Goal: Information Seeking & Learning: Learn about a topic

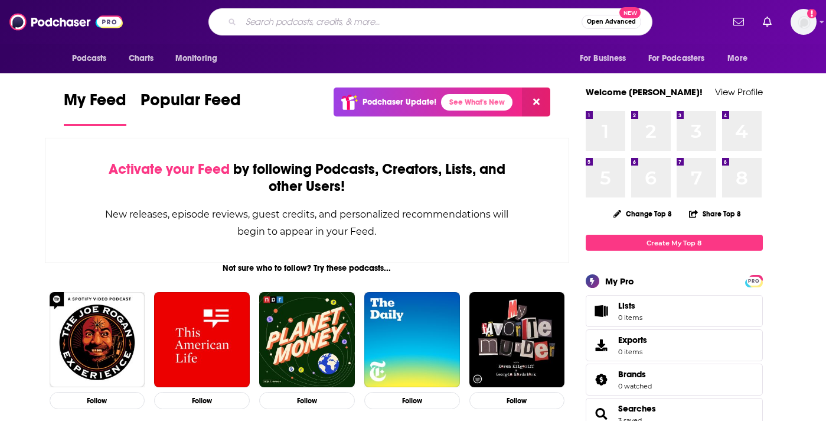
click at [496, 22] on input "Search podcasts, credits, & more..." at bounding box center [411, 21] width 341 height 19
type input "ai in healthcare"
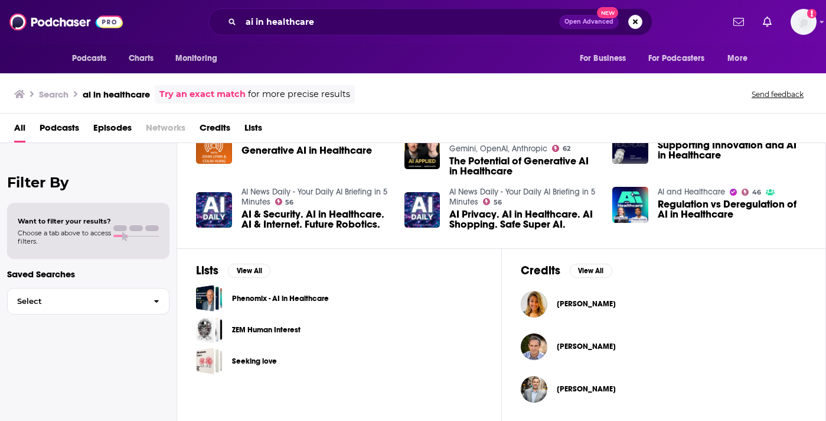
scroll to position [16, 0]
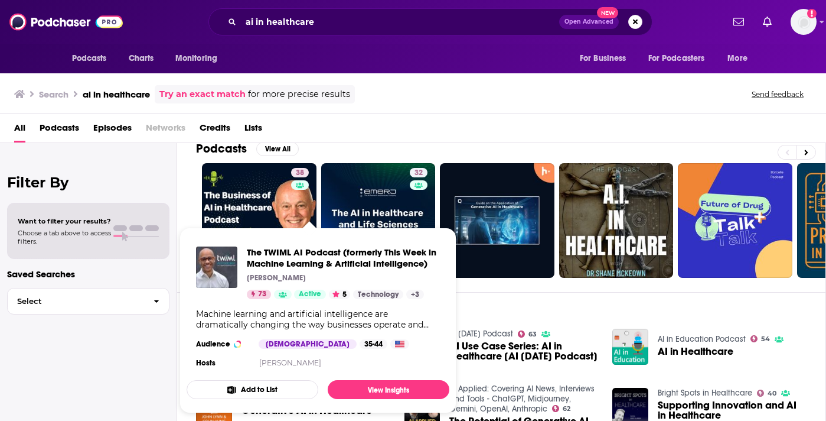
click at [555, 308] on div "Episodes View All The TWIML AI Podcast (formerly This Week in Machine Learning …" at bounding box center [501, 400] width 649 height 216
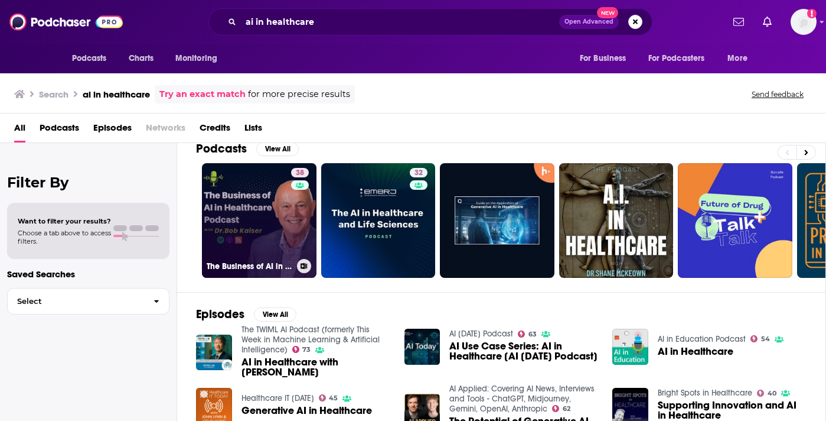
click at [233, 210] on link "38 The Business of AI in Healthcare" at bounding box center [259, 220] width 115 height 115
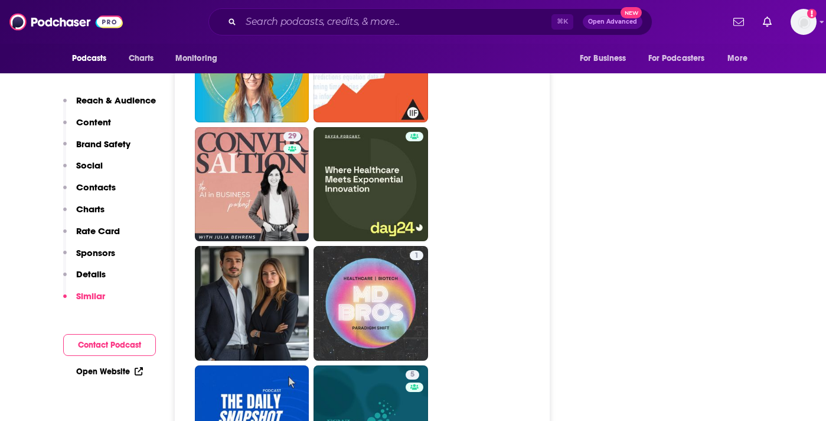
scroll to position [2758, 0]
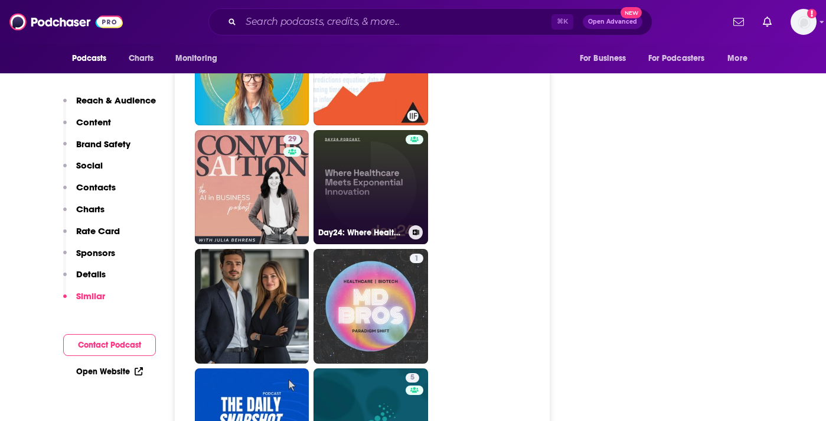
click at [338, 172] on link "Day24: Where Healthcare Meets Exponential Innovation" at bounding box center [371, 187] width 115 height 115
type input "[URL][DOMAIN_NAME]"
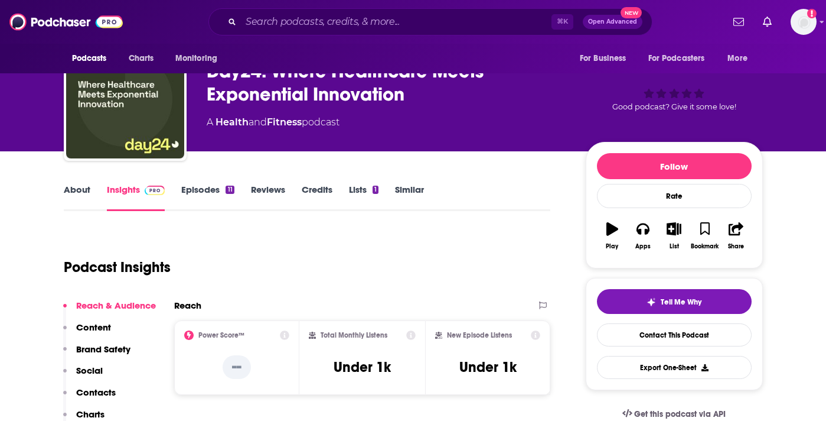
scroll to position [43, 0]
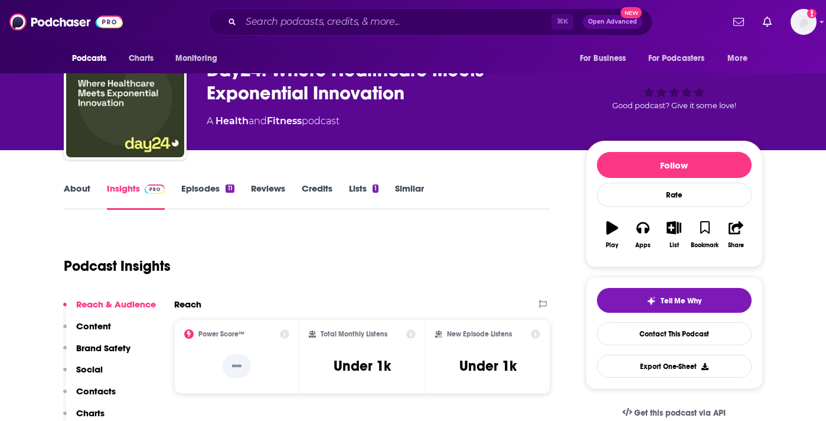
click at [199, 191] on link "Episodes 11" at bounding box center [207, 196] width 53 height 27
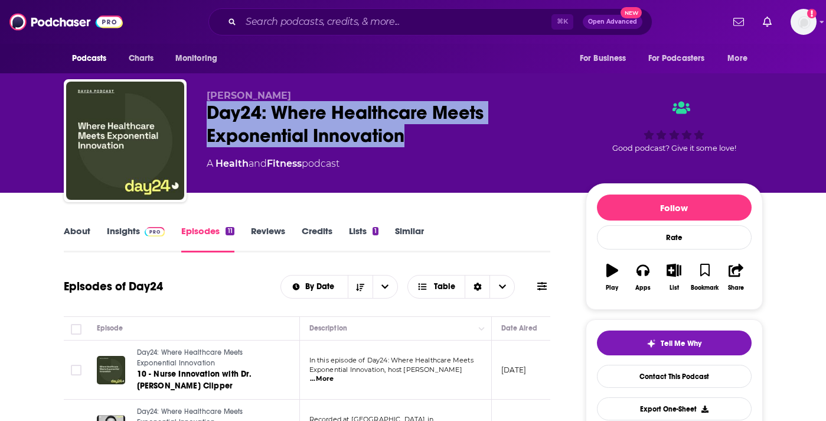
drag, startPoint x: 406, startPoint y: 143, endPoint x: 209, endPoint y: 112, distance: 199.7
click at [209, 112] on div "Day24: Where Healthcare Meets Exponential Innovation" at bounding box center [387, 124] width 360 height 46
copy h2 "Day24: Where Healthcare Meets Exponential Innovation"
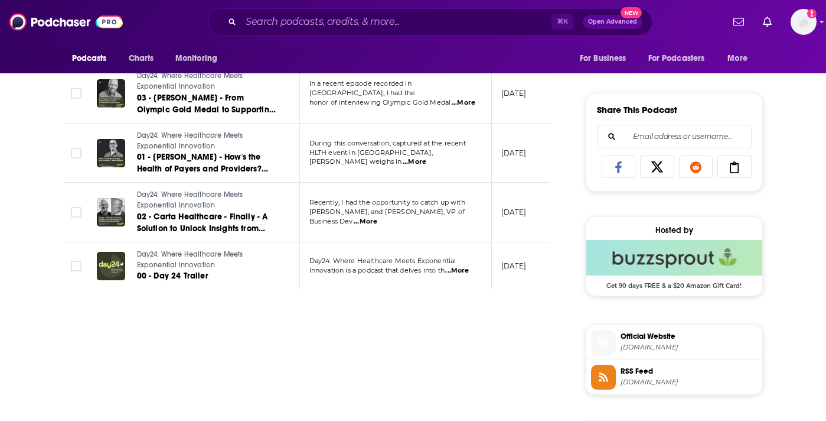
scroll to position [1058, 0]
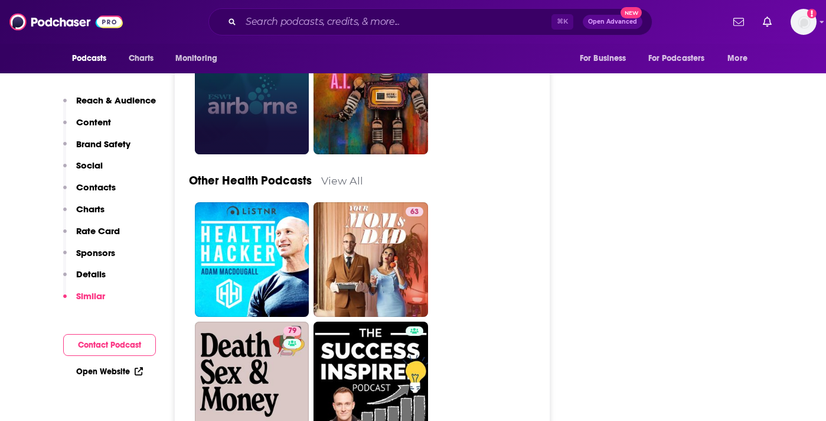
scroll to position [3097, 0]
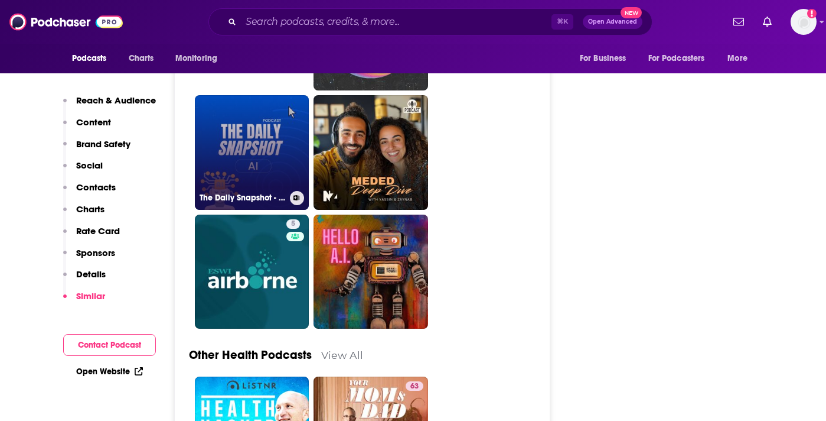
click at [245, 164] on link "The Daily Snapshot - A.I." at bounding box center [252, 152] width 115 height 115
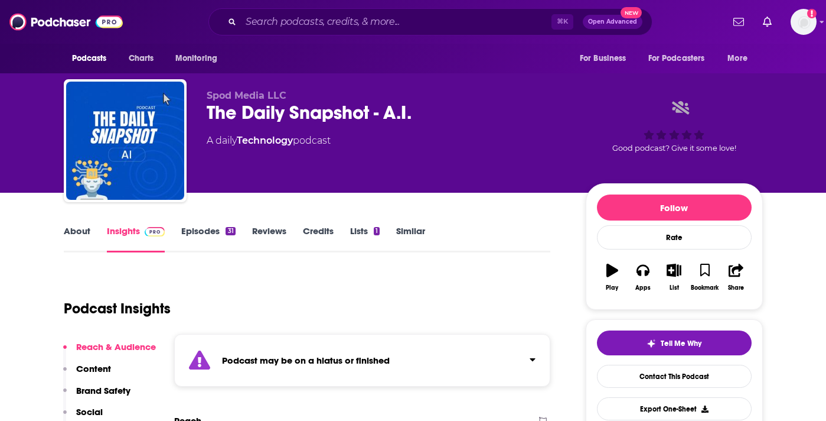
type input "[URL][DOMAIN_NAME]"
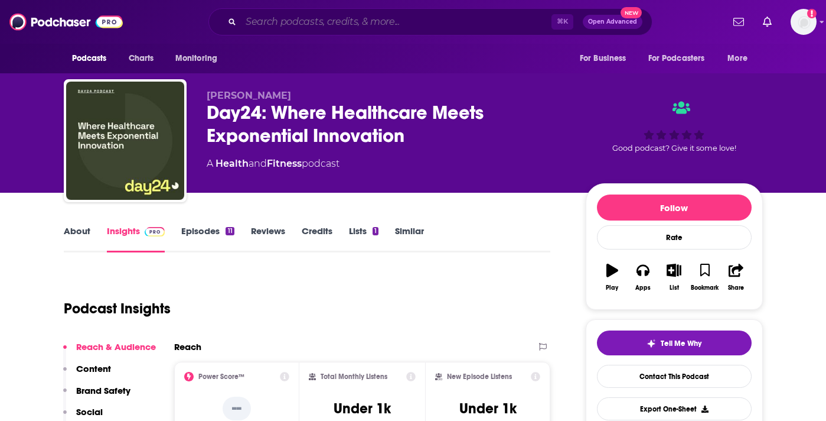
click at [294, 16] on input "Search podcasts, credits, & more..." at bounding box center [396, 21] width 311 height 19
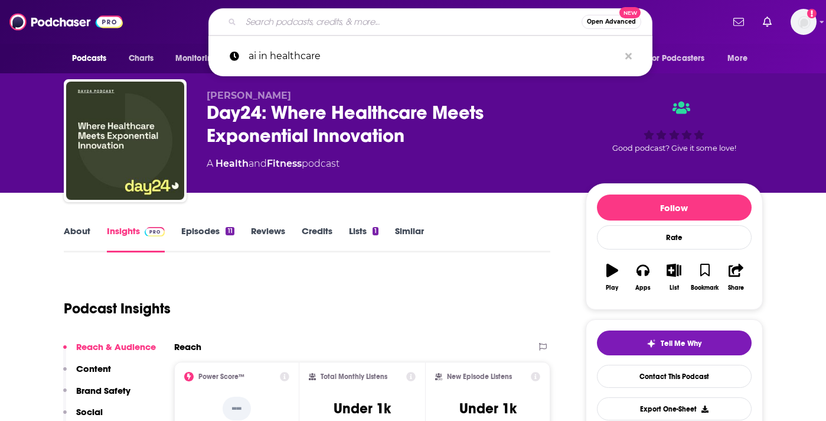
paste input "Practical AI"
type input "Practical AI"
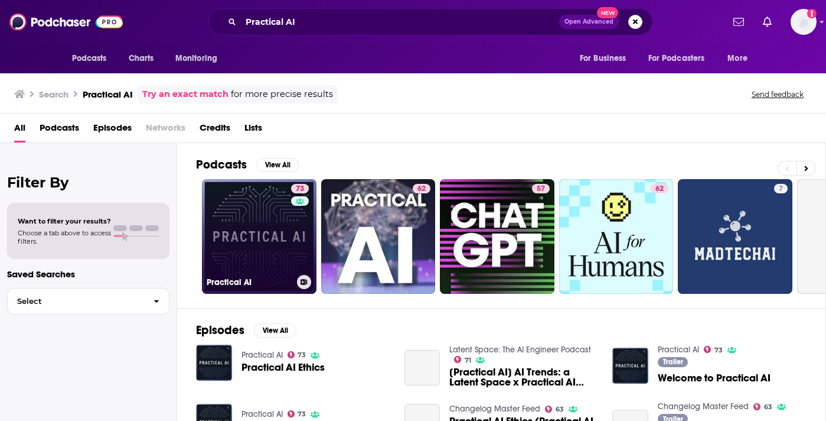
click at [243, 245] on link "73 Practical AI" at bounding box center [259, 236] width 115 height 115
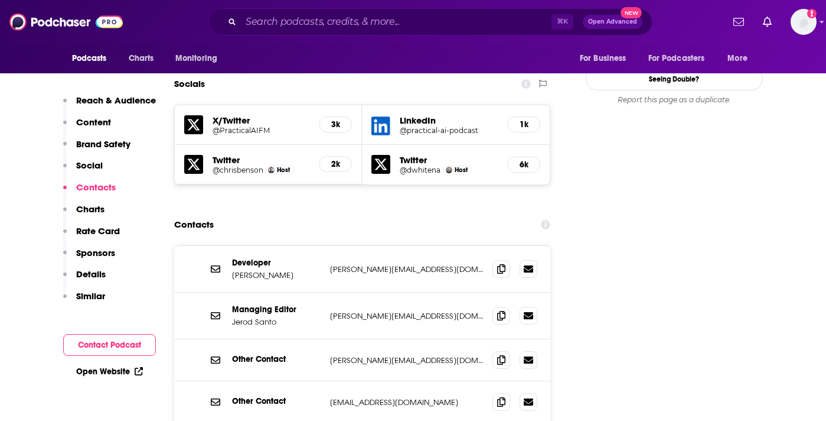
scroll to position [1362, 0]
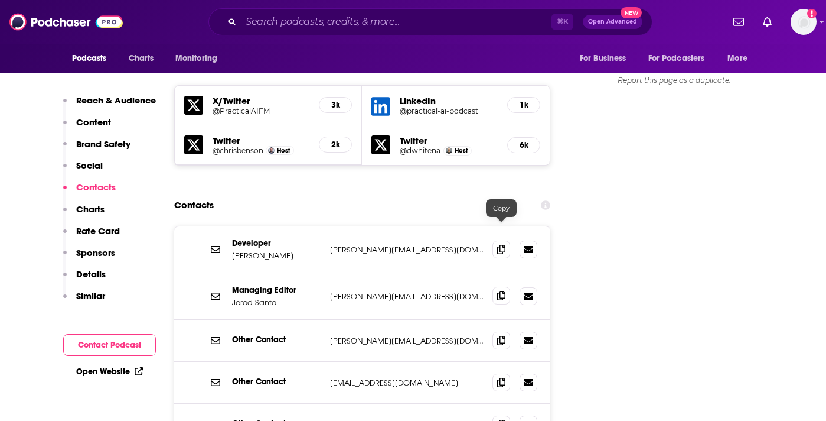
click at [498, 287] on span at bounding box center [502, 296] width 18 height 18
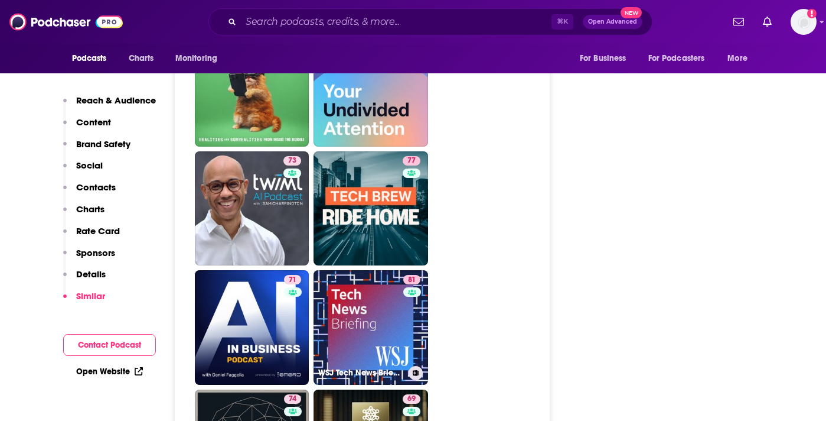
scroll to position [3504, 0]
